Goal: Task Accomplishment & Management: Manage account settings

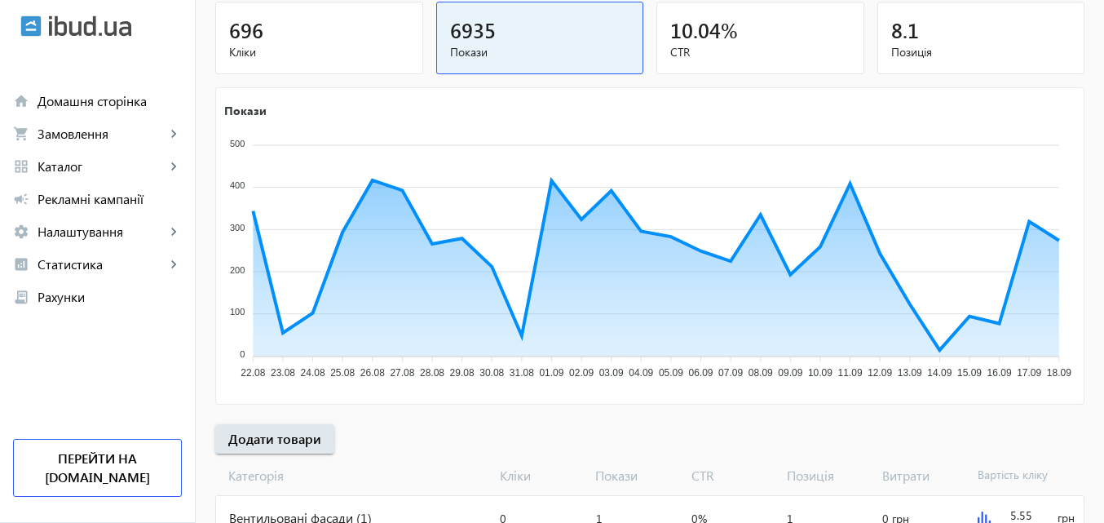
scroll to position [245, 0]
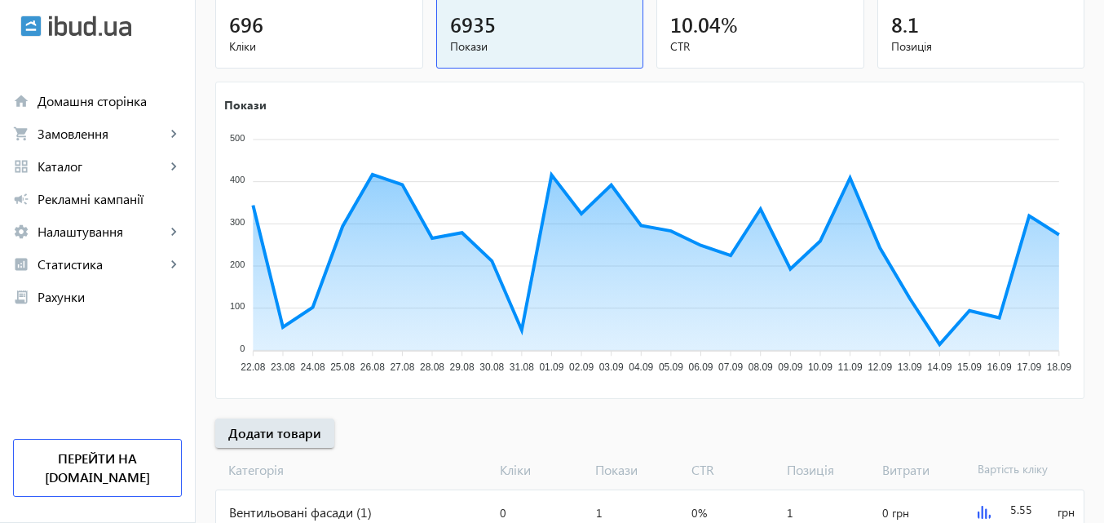
scroll to position [245, 0]
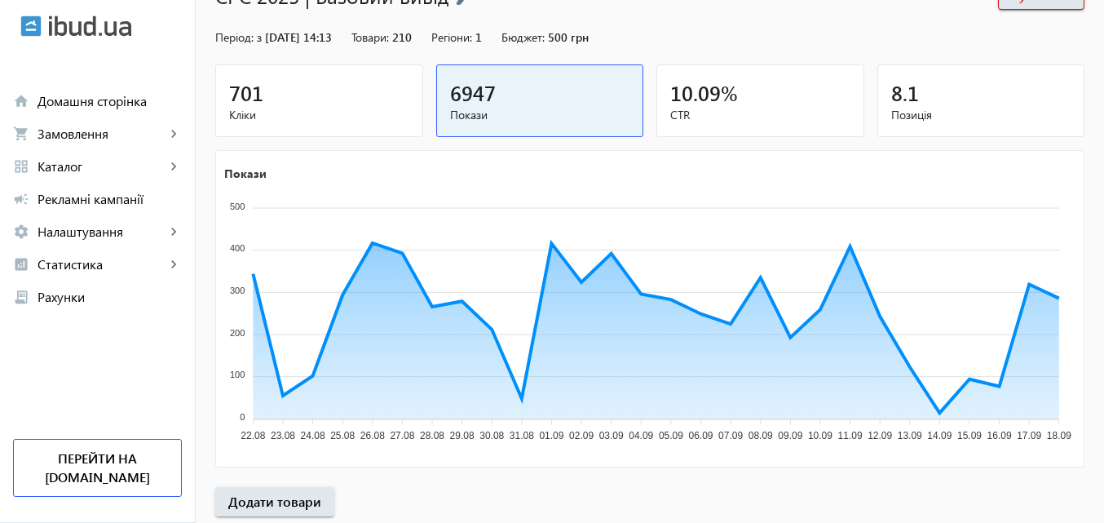
scroll to position [245, 0]
